Goal: Task Accomplishment & Management: Use online tool/utility

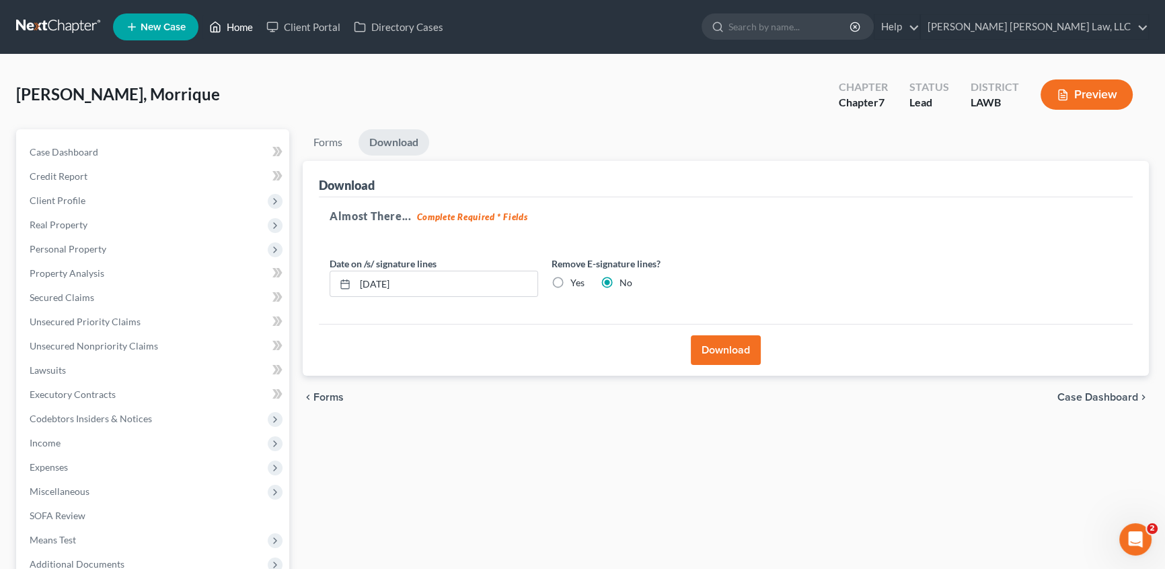
click at [243, 32] on link "Home" at bounding box center [231, 27] width 57 height 24
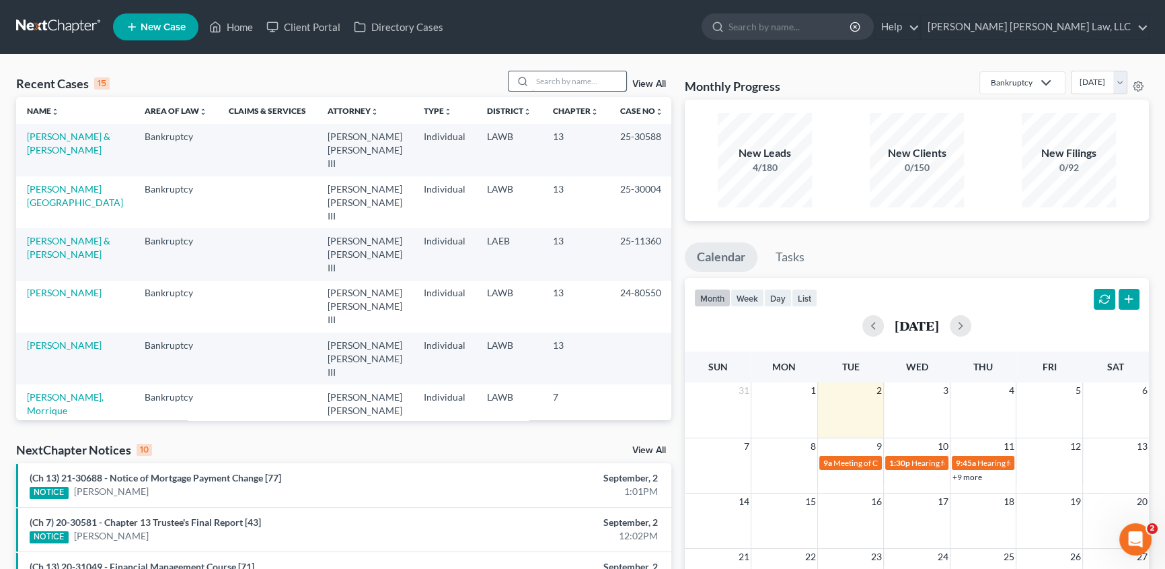
click at [550, 81] on input "search" at bounding box center [579, 81] width 94 height 20
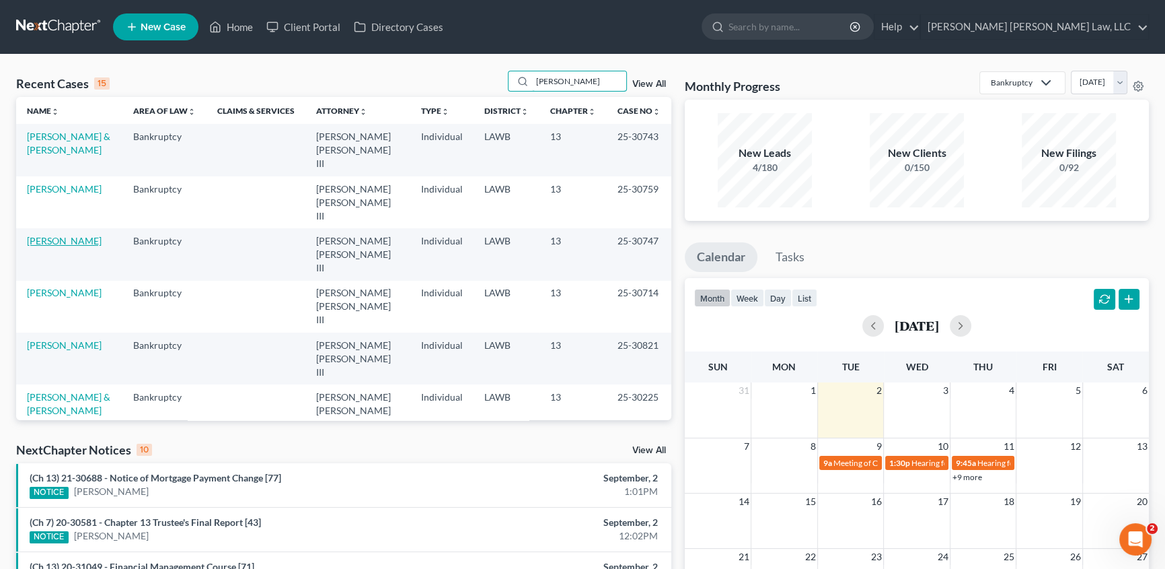
type input "[PERSON_NAME]"
click at [50, 235] on link "[PERSON_NAME]" at bounding box center [64, 240] width 75 height 11
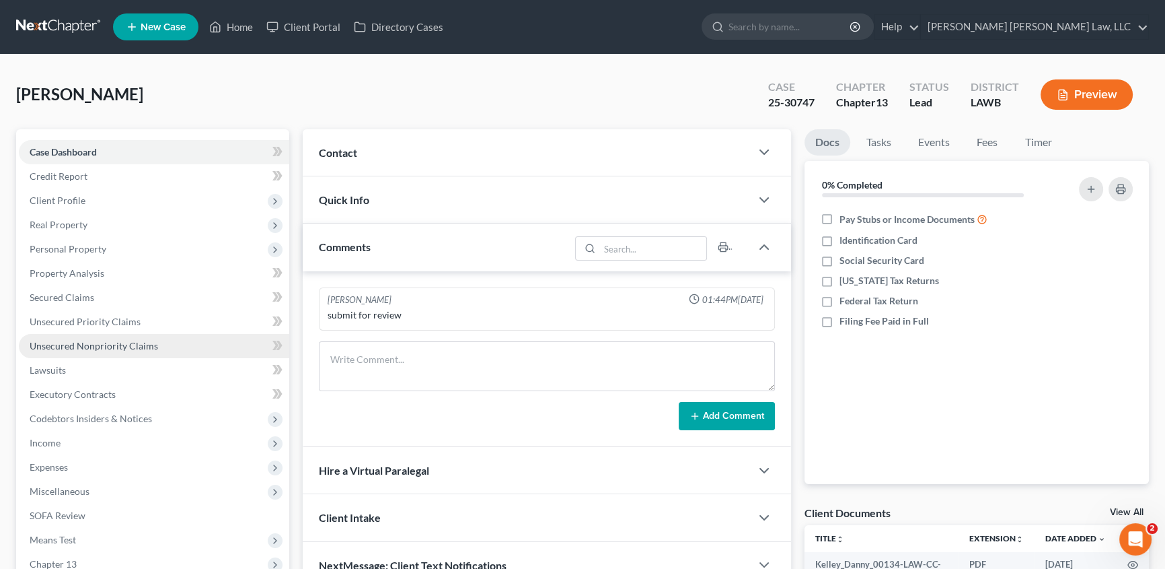
click at [101, 343] on span "Unsecured Nonpriority Claims" at bounding box center [94, 345] width 129 height 11
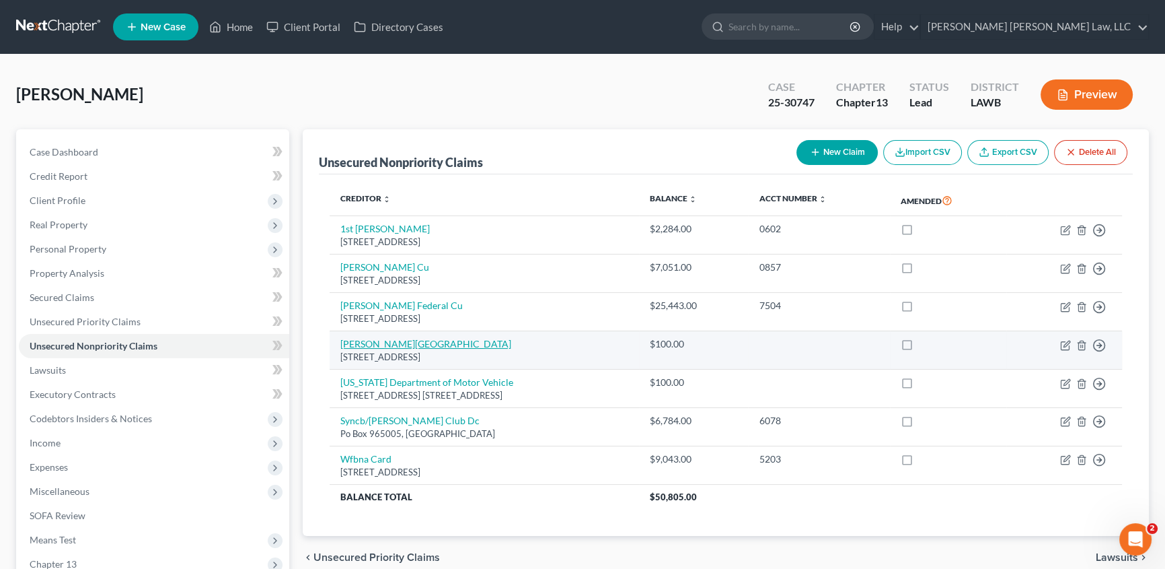
click at [409, 345] on link "[PERSON_NAME][GEOGRAPHIC_DATA]" at bounding box center [425, 343] width 171 height 11
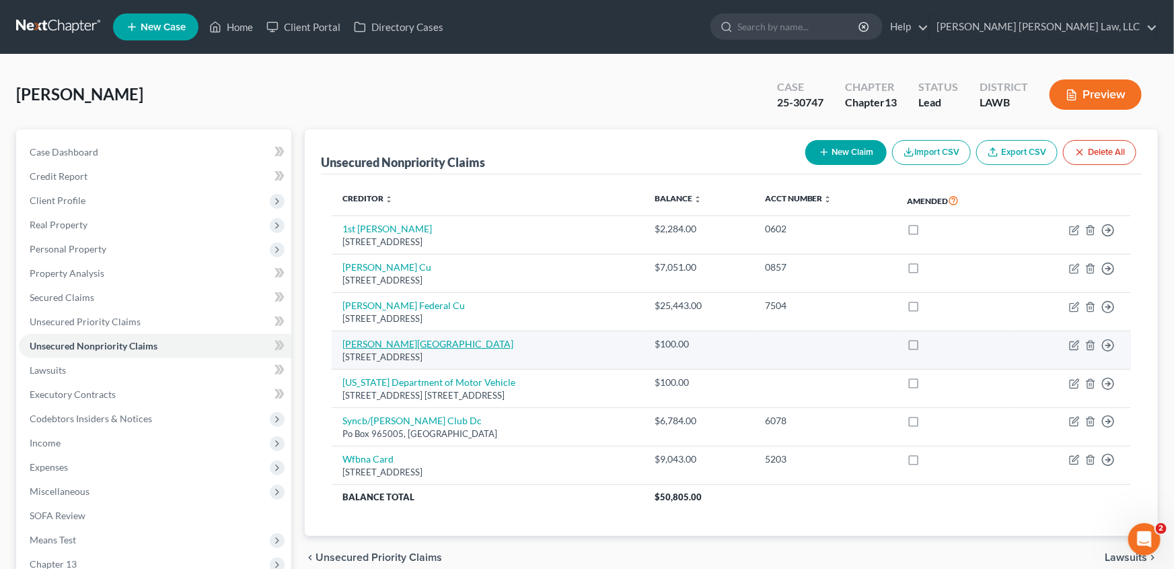
select select "19"
select select "9"
select select "0"
